Goal: Task Accomplishment & Management: Understand process/instructions

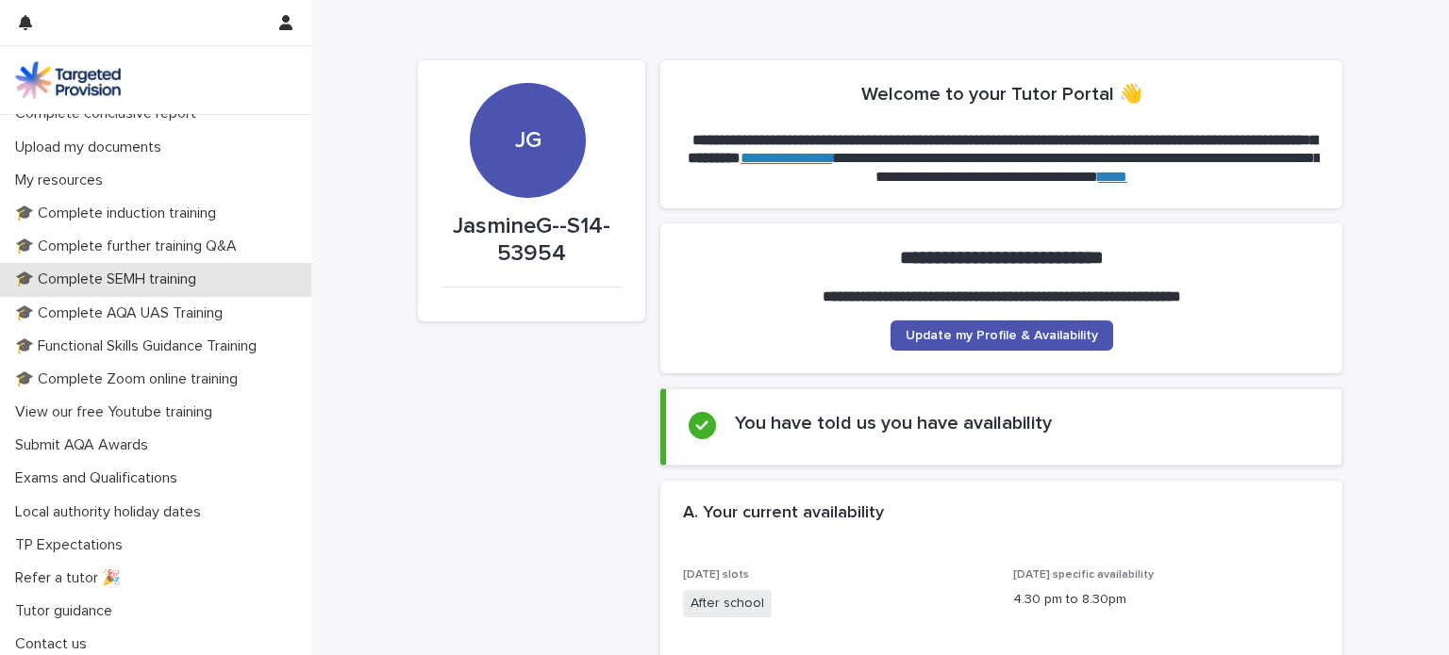
scroll to position [417, 0]
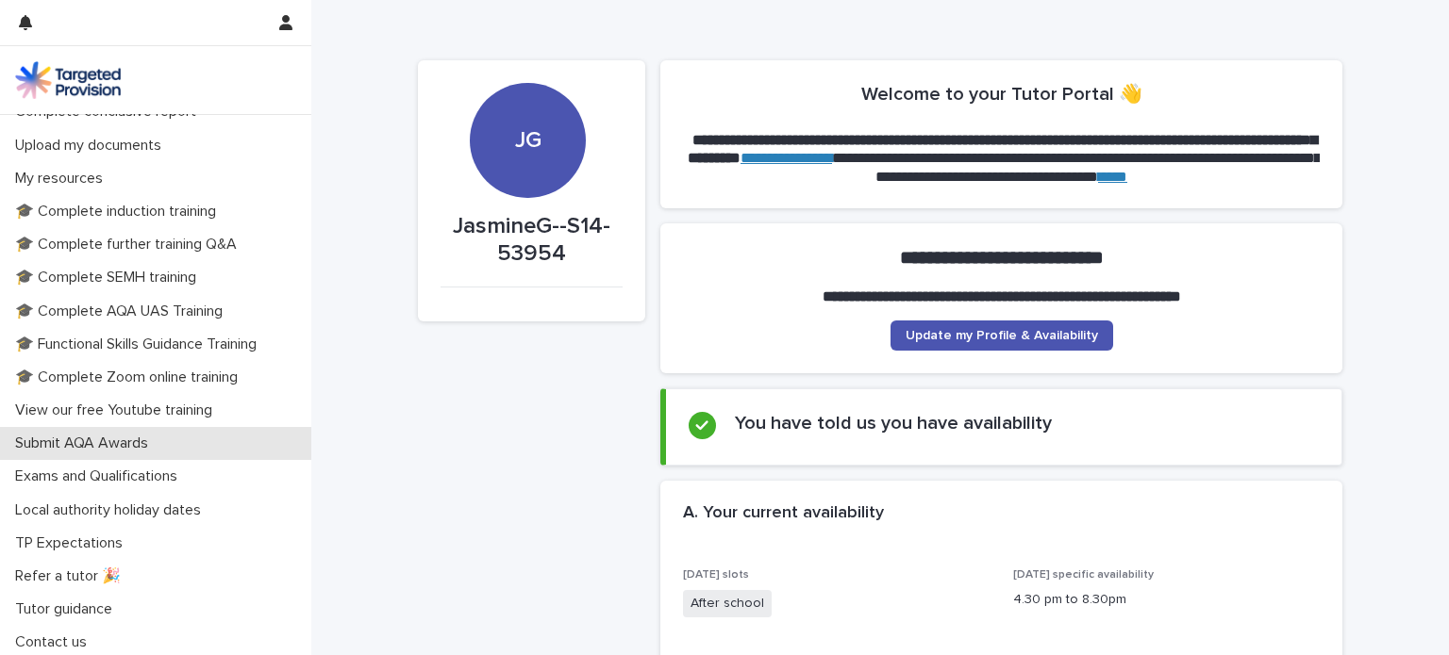
click at [207, 437] on div "Submit AQA Awards" at bounding box center [155, 443] width 311 height 33
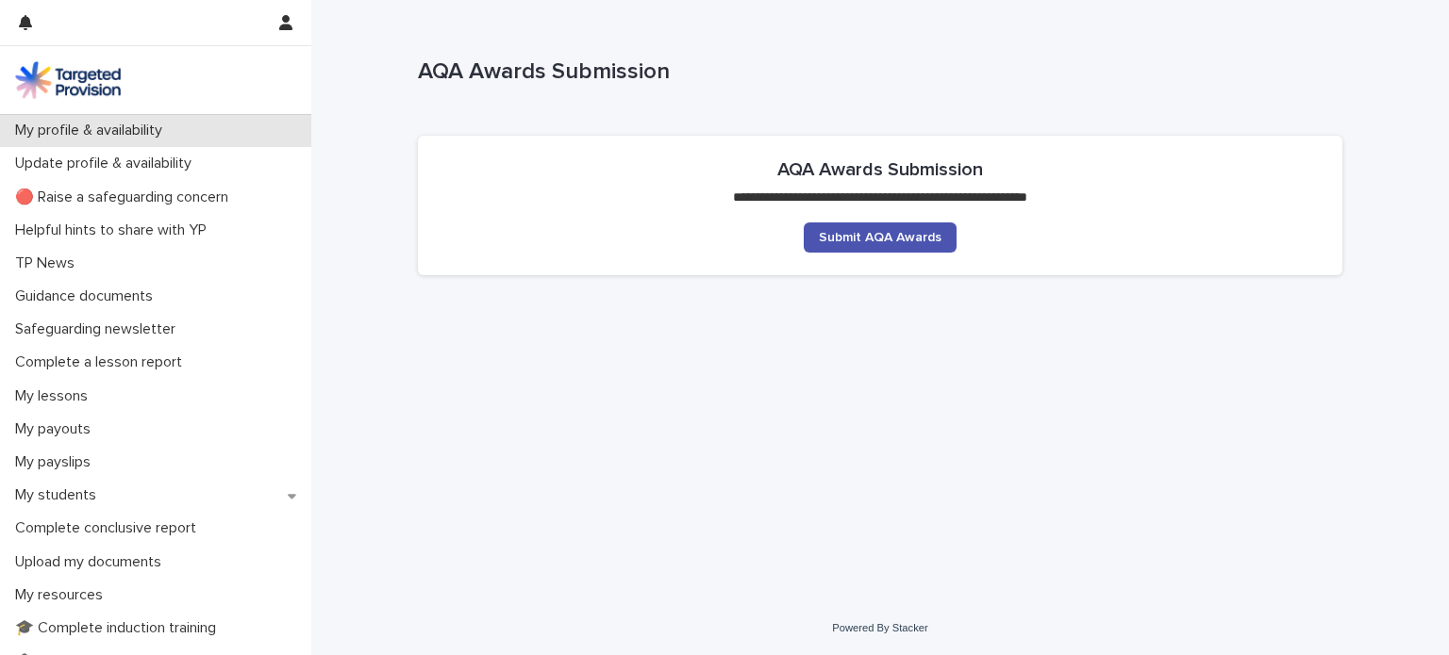
click at [188, 133] on div "My profile & availability" at bounding box center [155, 130] width 311 height 33
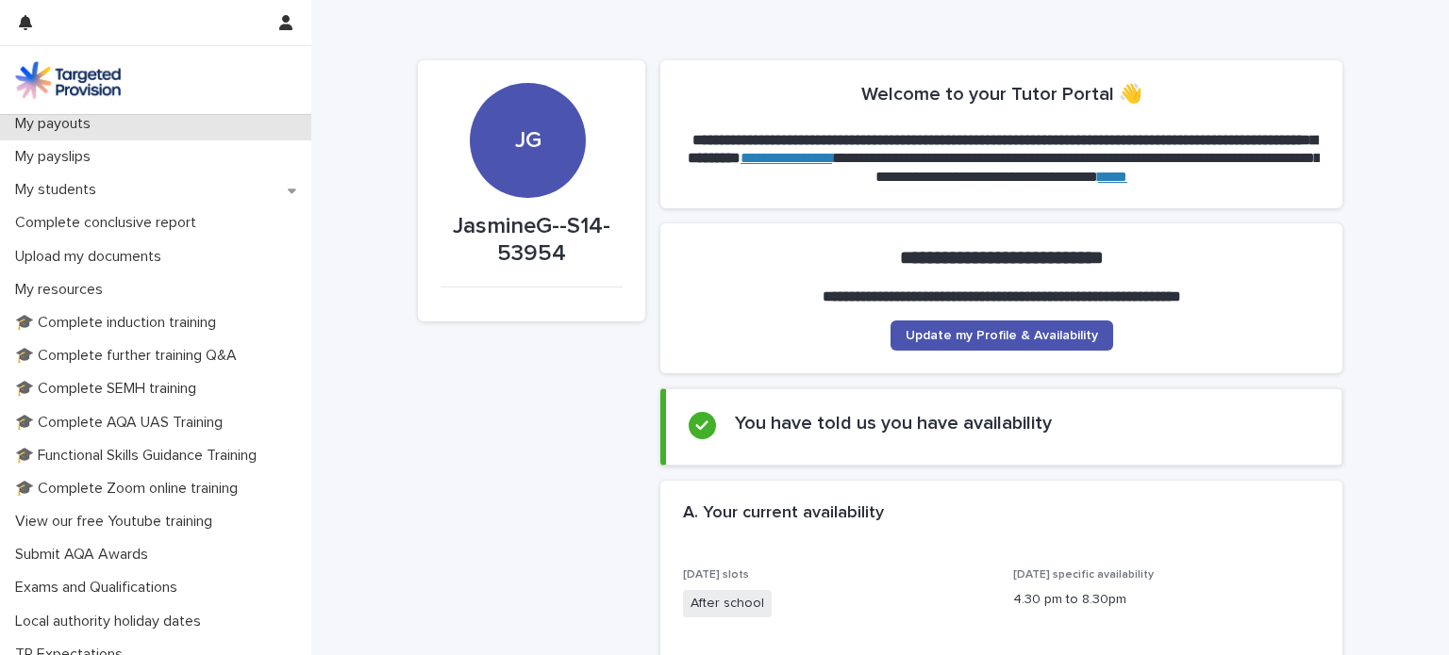
scroll to position [306, 0]
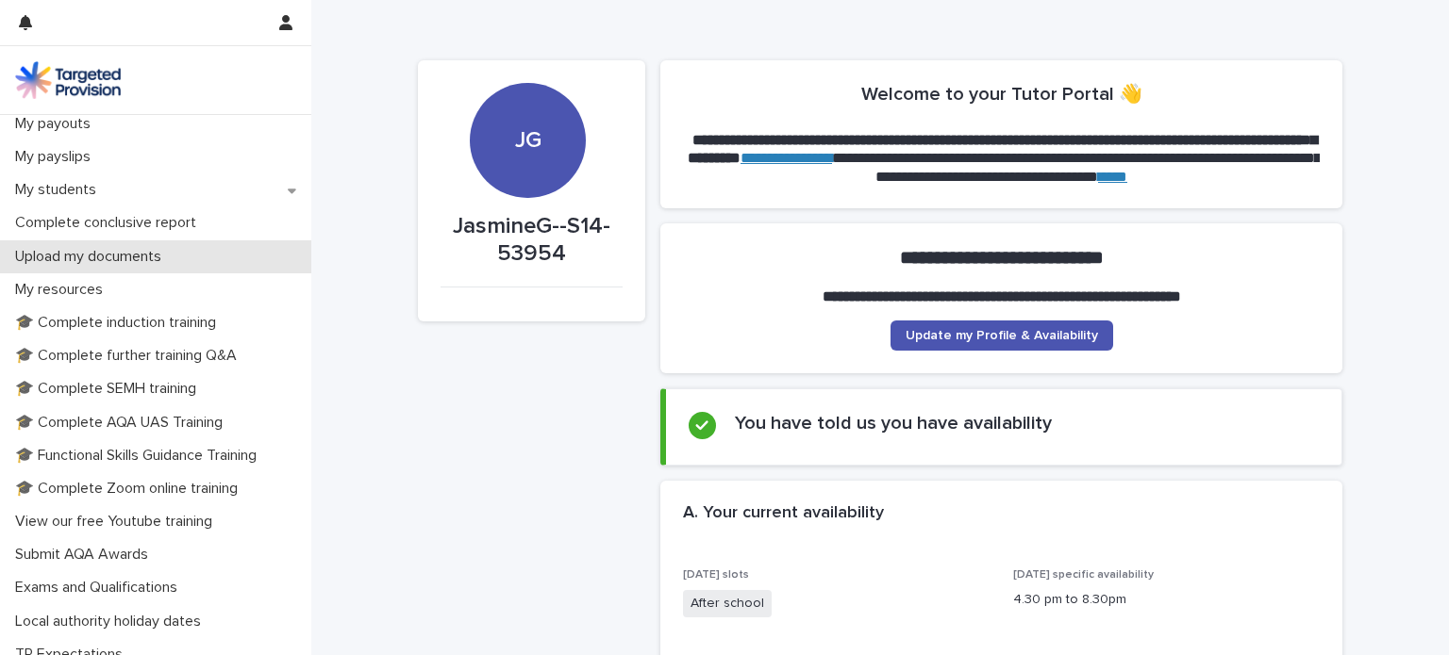
click at [98, 258] on p "Upload my documents" at bounding box center [92, 257] width 169 height 18
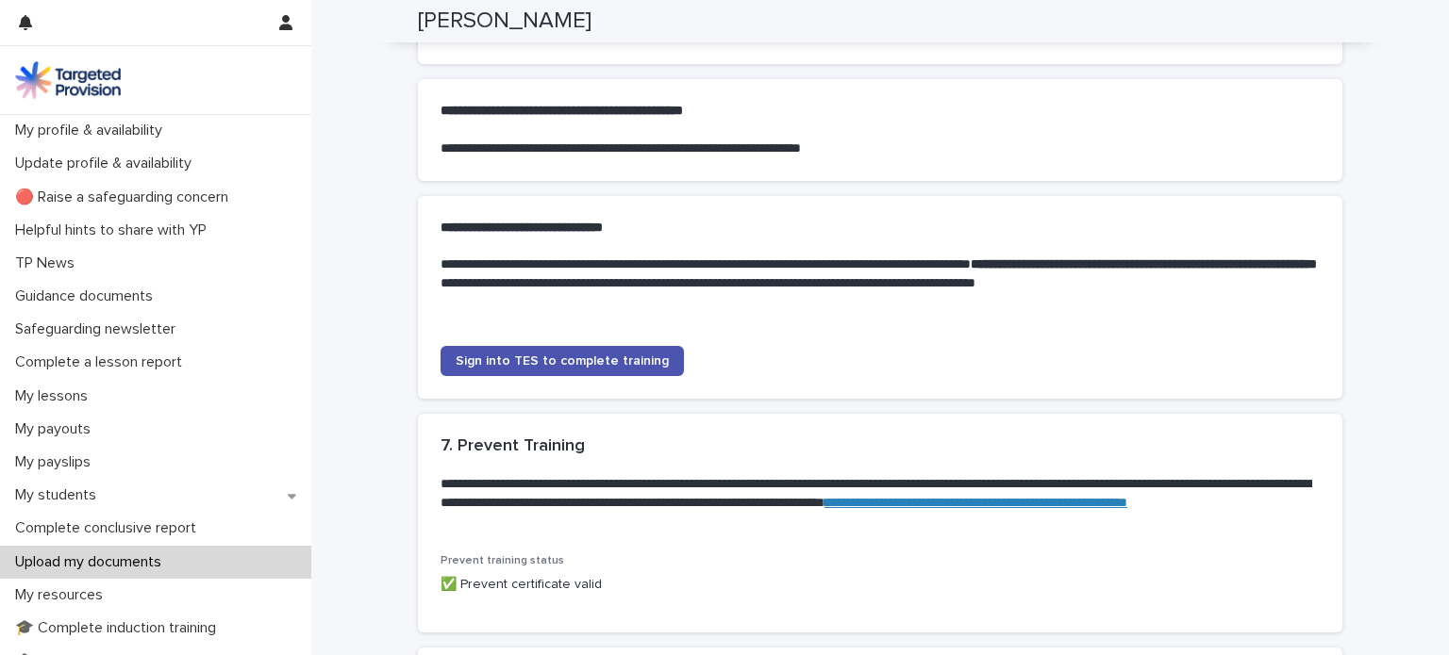
scroll to position [1358, 0]
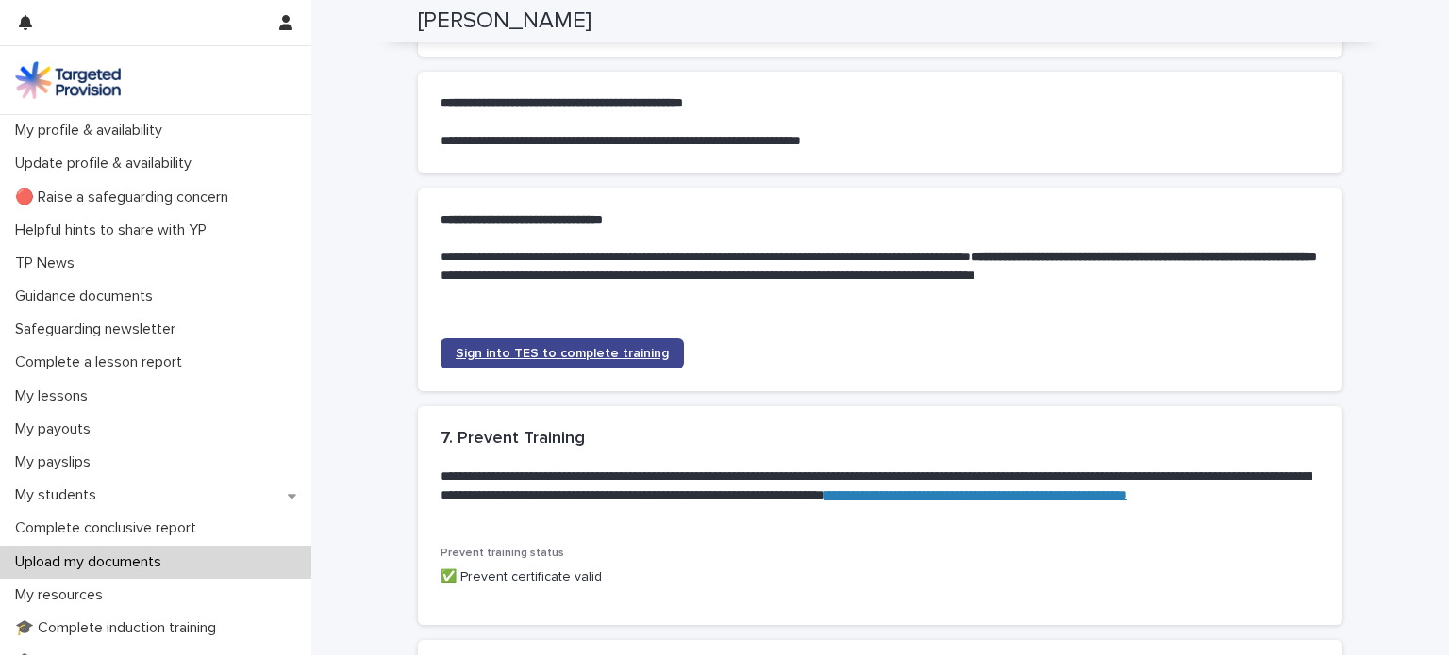
click at [597, 363] on link "Sign into TES to complete training" at bounding box center [561, 354] width 243 height 30
